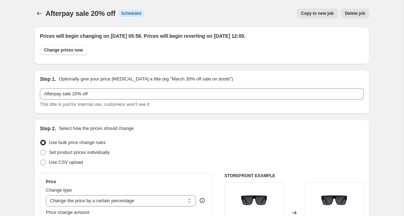
select select "percentage"
select select "collection"
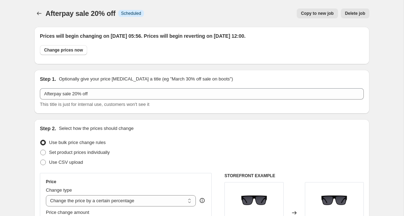
select select "collection"
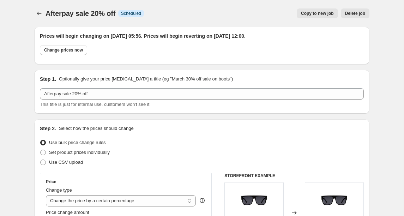
select select "collection"
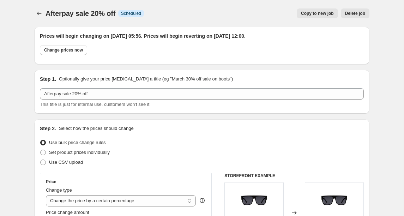
select select "collection"
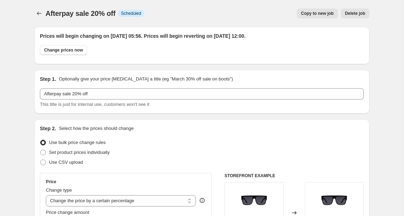
select select "collection"
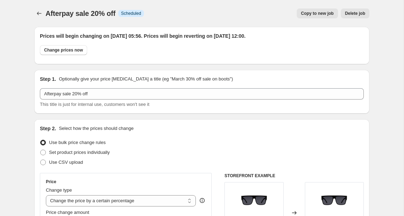
select select "collection"
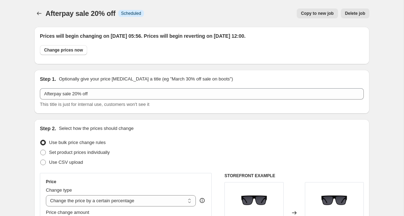
select select "collection"
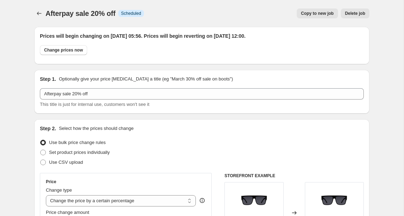
select select "collection"
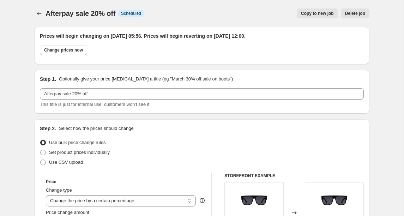
select select "not_equal"
select select "collection"
select select "not_equal"
select select "collection"
select select "not_equal"
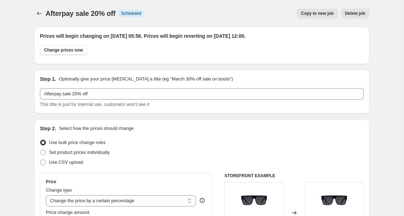
select select "collection"
select select "not_equal"
select select "collection"
select select "not_equal"
select select "collection"
